Goal: Navigation & Orientation: Find specific page/section

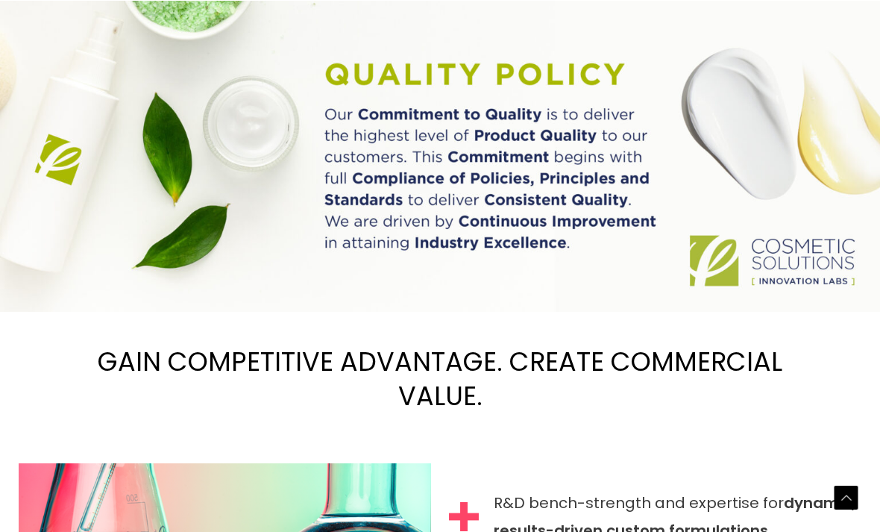
scroll to position [989, 0]
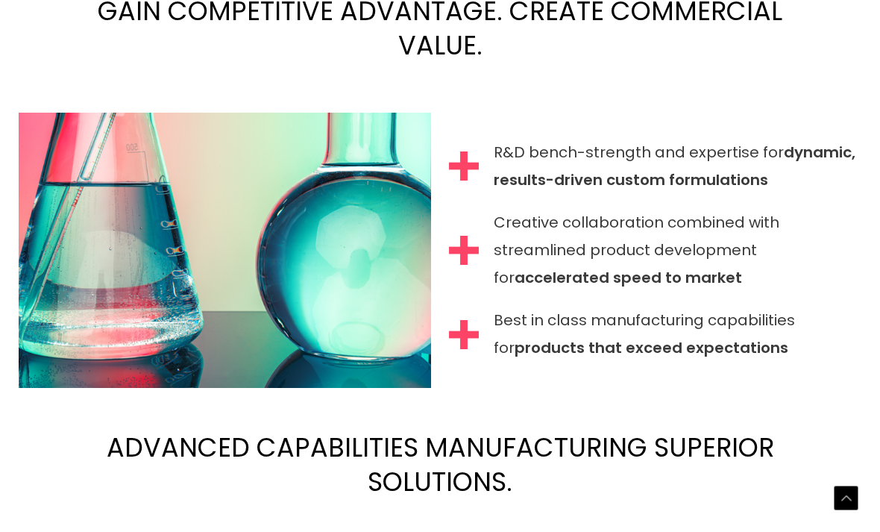
scroll to position [1341, 0]
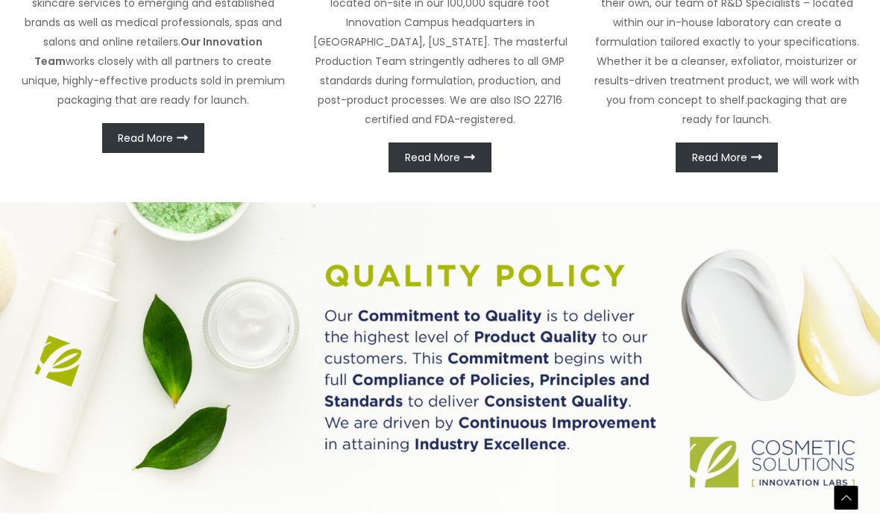
scroll to position [765, 0]
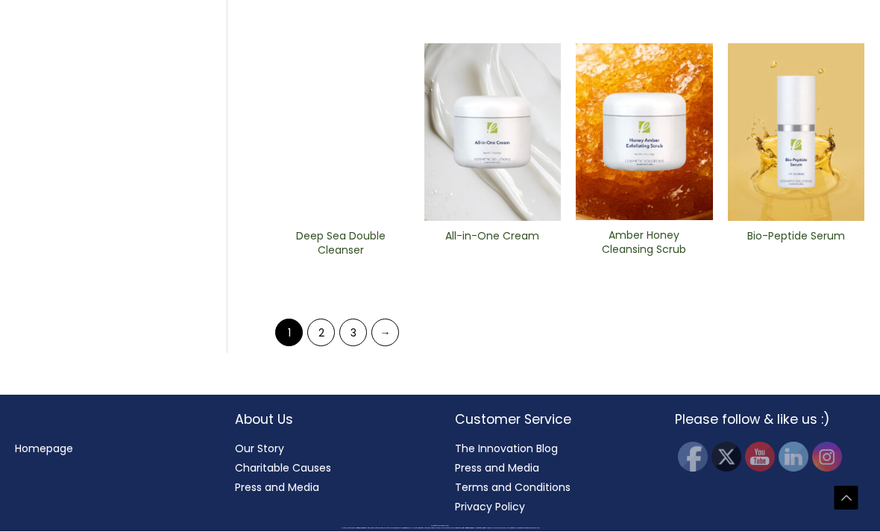
scroll to position [1025, 0]
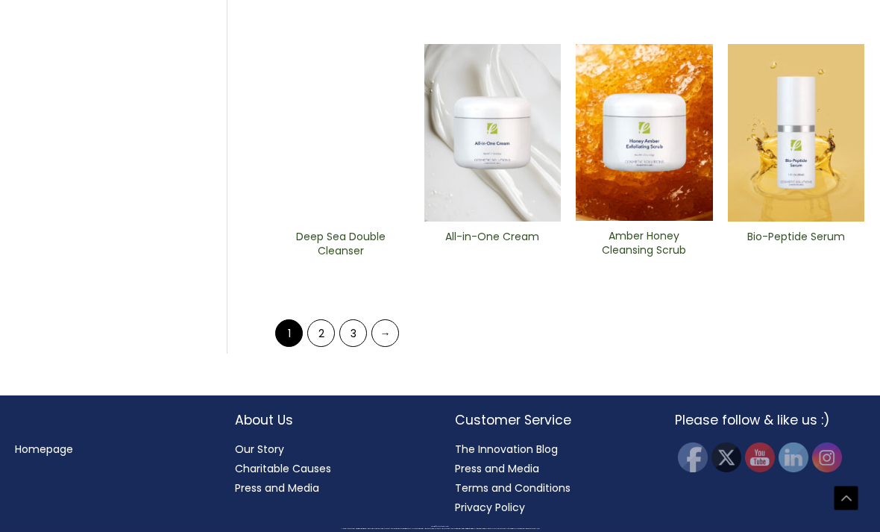
click at [310, 347] on link "2" at bounding box center [321, 333] width 28 height 28
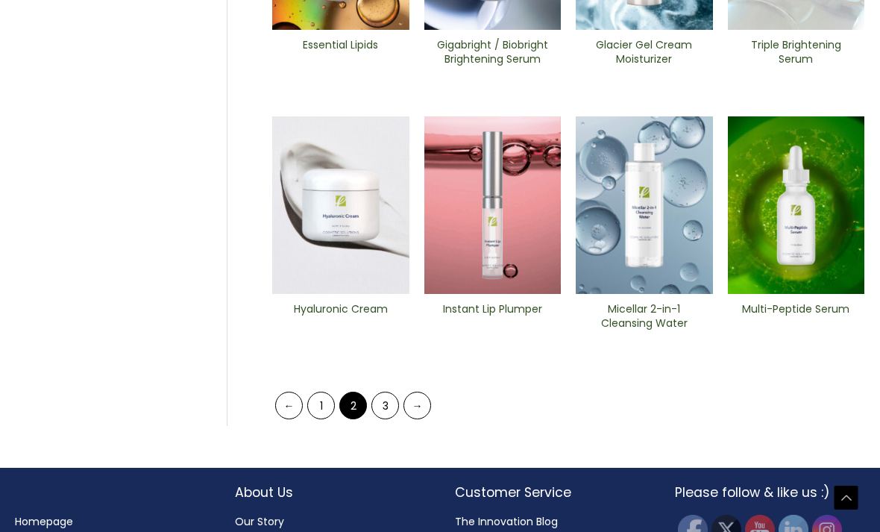
scroll to position [637, 0]
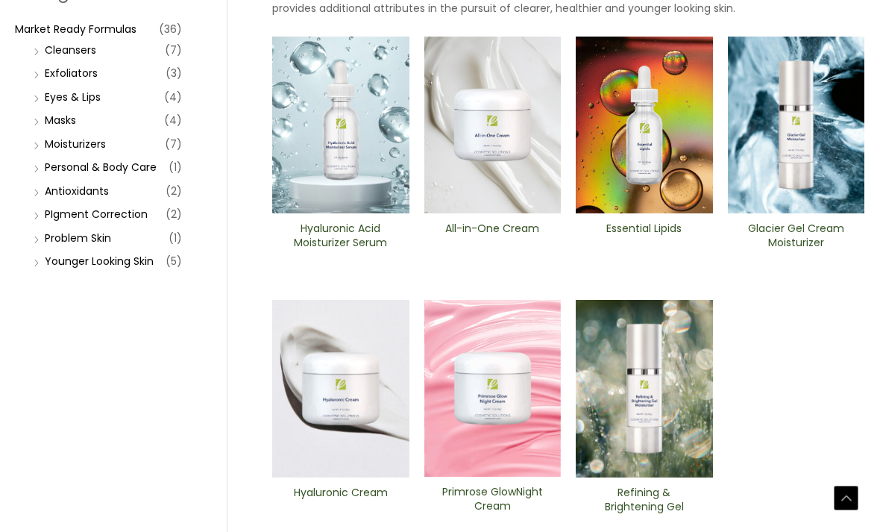
scroll to position [242, 0]
